Goal: Obtain resource: Obtain resource

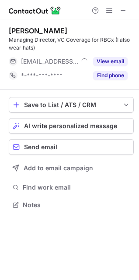
scroll to position [199, 139]
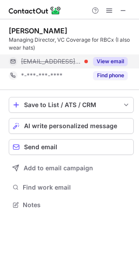
click at [102, 60] on button "View email" at bounding box center [110, 61] width 35 height 9
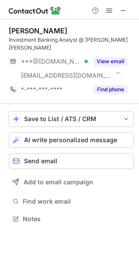
scroll to position [205, 139]
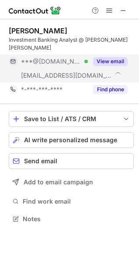
click at [111, 57] on button "View email" at bounding box center [110, 61] width 35 height 9
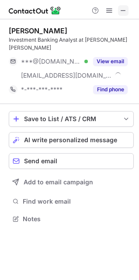
click at [123, 9] on span at bounding box center [123, 10] width 7 height 7
